Goal: Register for event/course

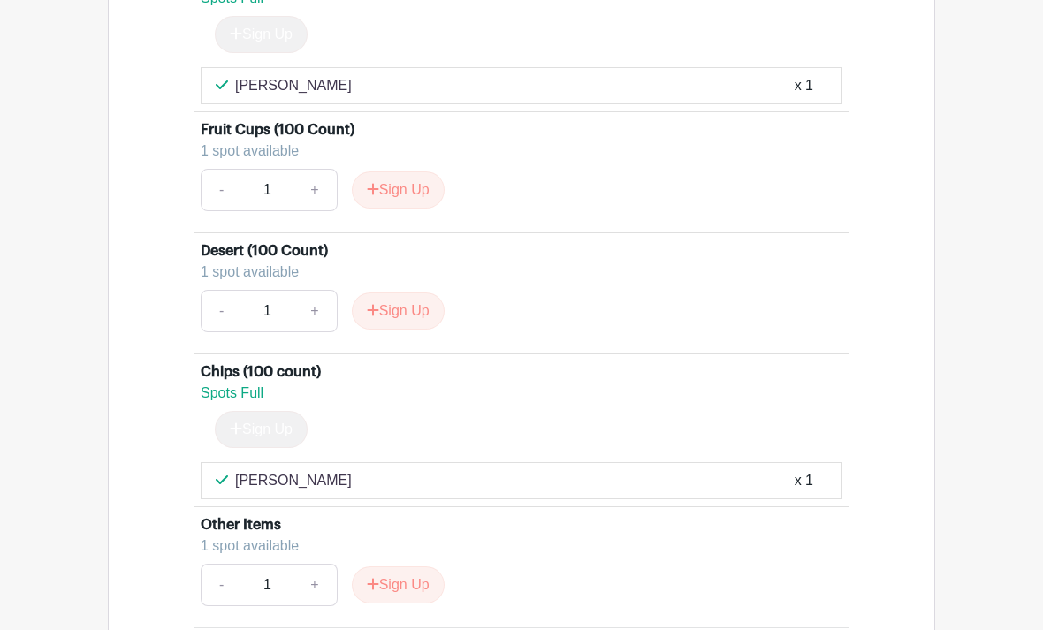
click at [398, 209] on button "Sign Up" at bounding box center [398, 189] width 93 height 37
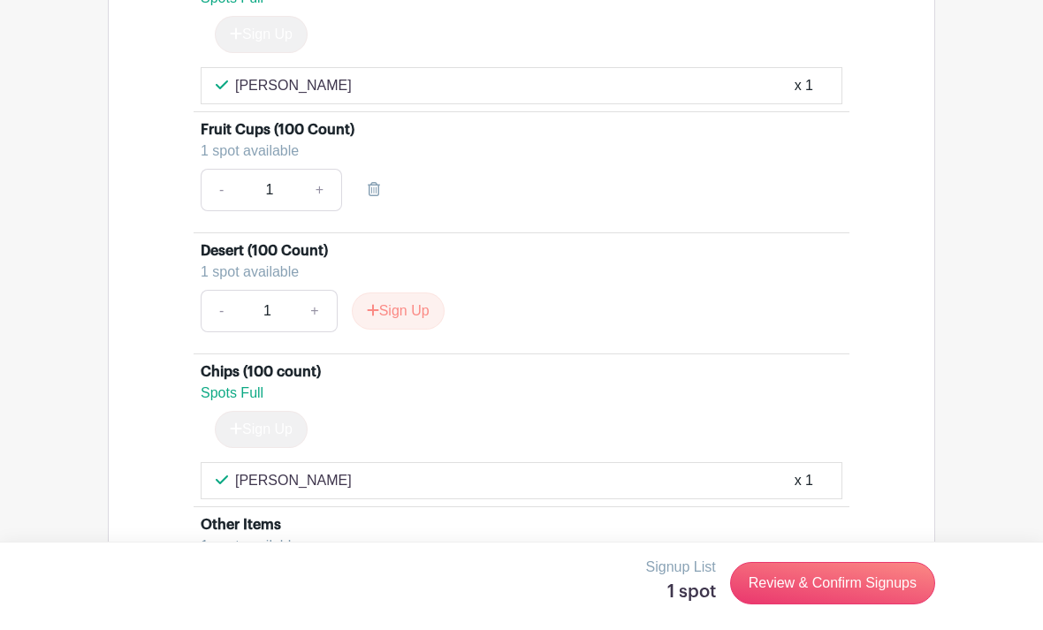
click at [282, 211] on input "1" at bounding box center [268, 190] width 57 height 42
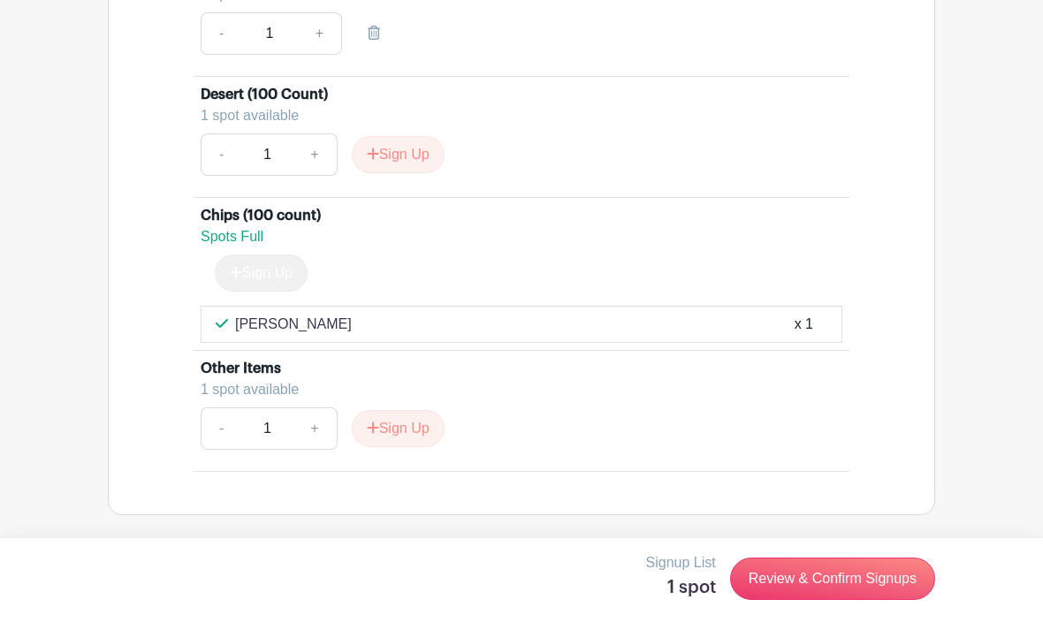
scroll to position [2465, 0]
click at [857, 571] on link "Review & Confirm Signups" at bounding box center [832, 583] width 205 height 42
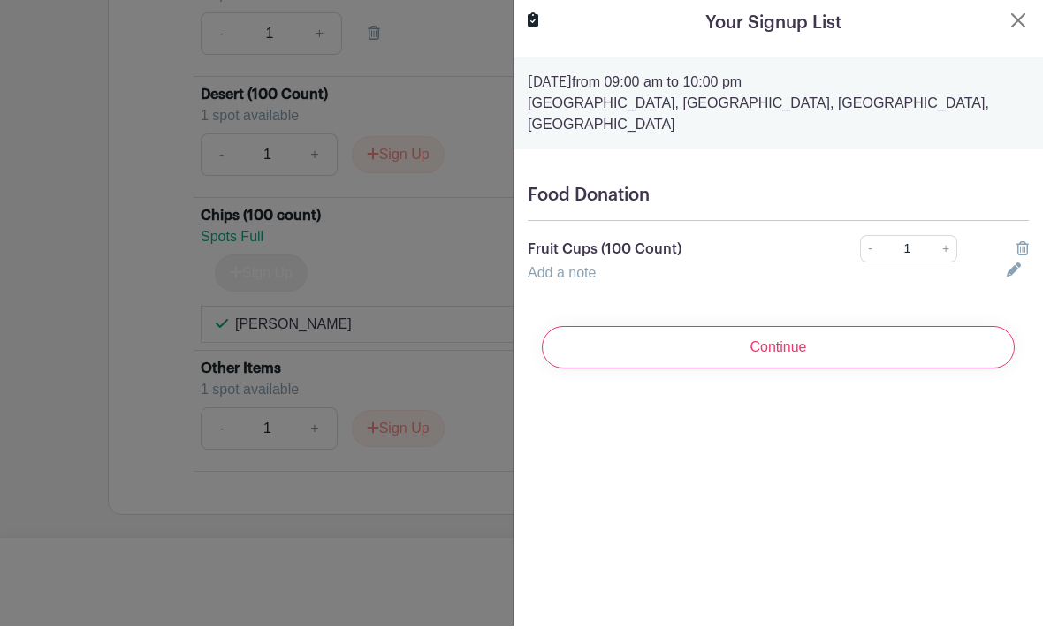
scroll to position [2409, 0]
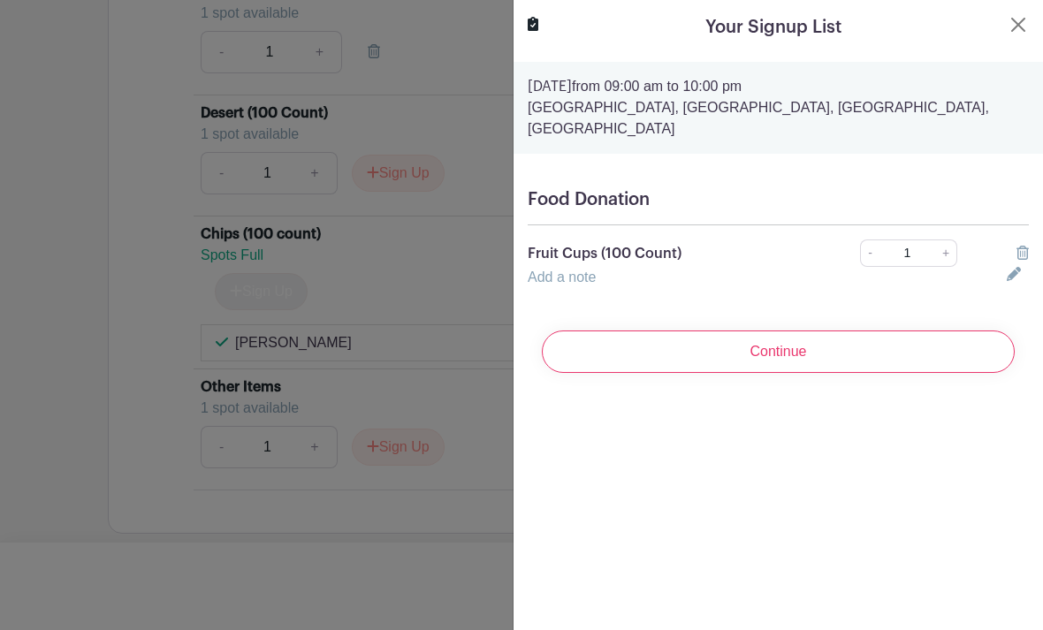
click at [788, 346] on input "Continue" at bounding box center [778, 352] width 473 height 42
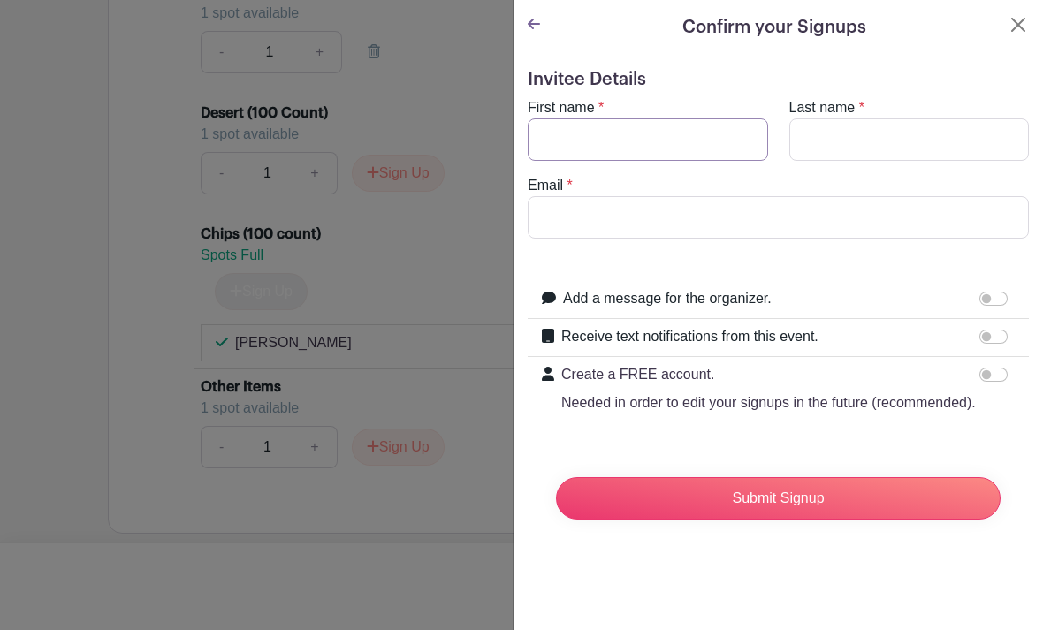
click at [706, 134] on input "First name" at bounding box center [648, 139] width 240 height 42
type input "[PERSON_NAME]"
click at [828, 134] on input "Last name" at bounding box center [909, 139] width 240 height 42
type input "g"
type input "[PERSON_NAME]"
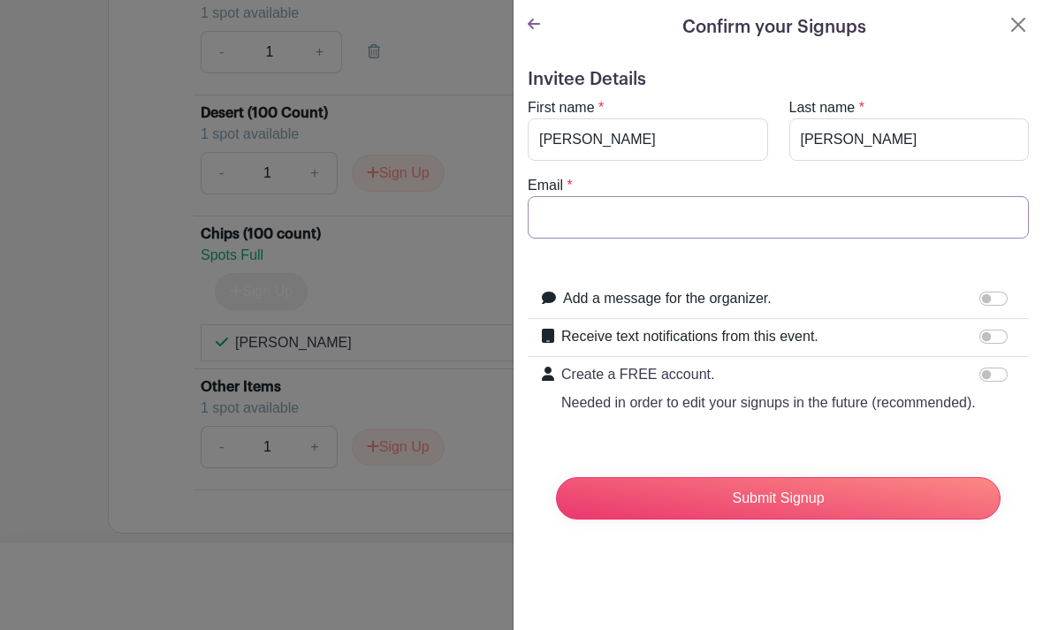
click at [639, 210] on input "Email" at bounding box center [778, 217] width 501 height 42
type input "[EMAIL_ADDRESS][DOMAIN_NAME]"
click at [814, 491] on input "Submit Signup" at bounding box center [778, 498] width 445 height 42
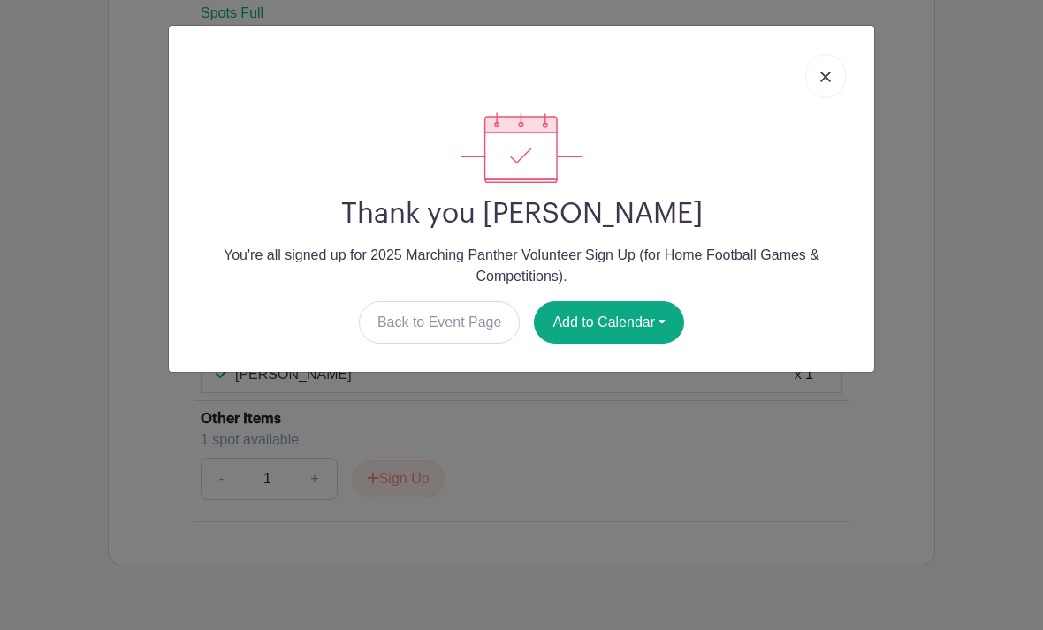
click at [631, 313] on button "Add to Calendar" at bounding box center [609, 322] width 150 height 42
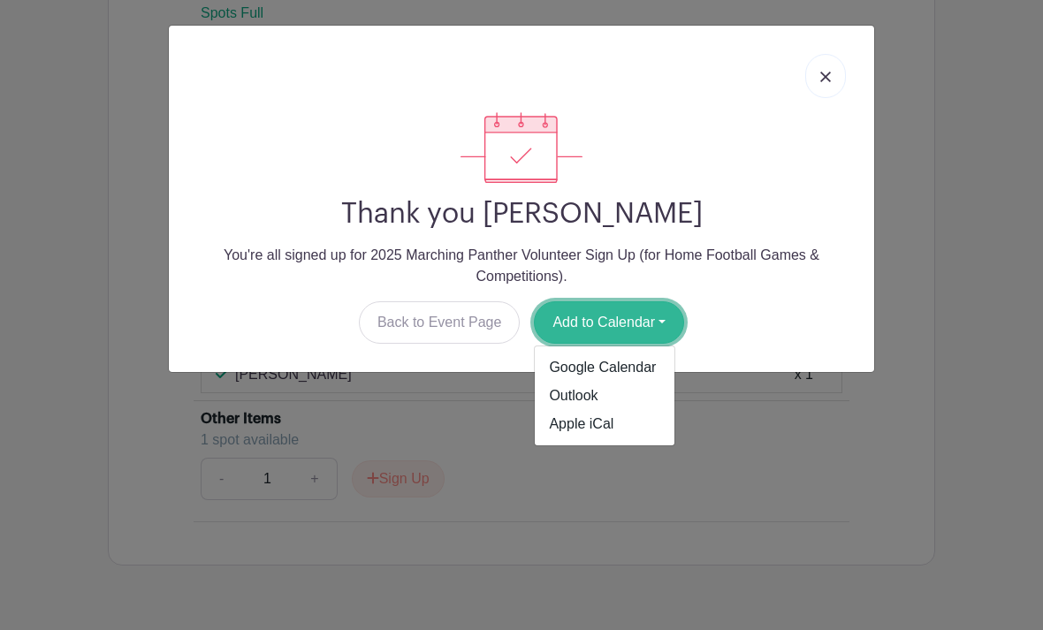
click at [824, 75] on img at bounding box center [825, 77] width 11 height 11
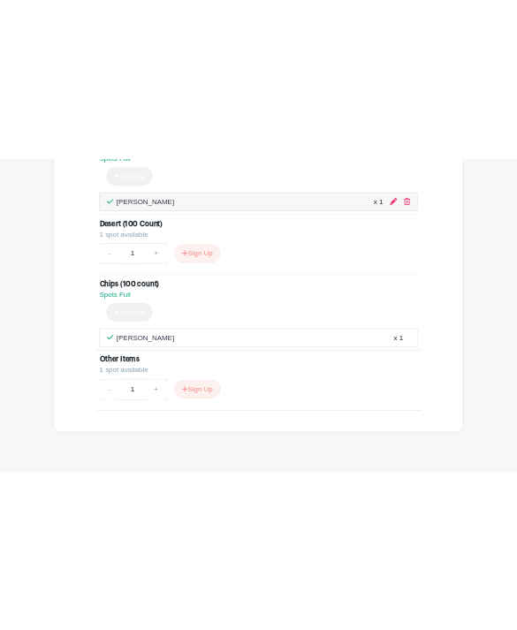
scroll to position [2972, 0]
